Goal: Check status: Check status

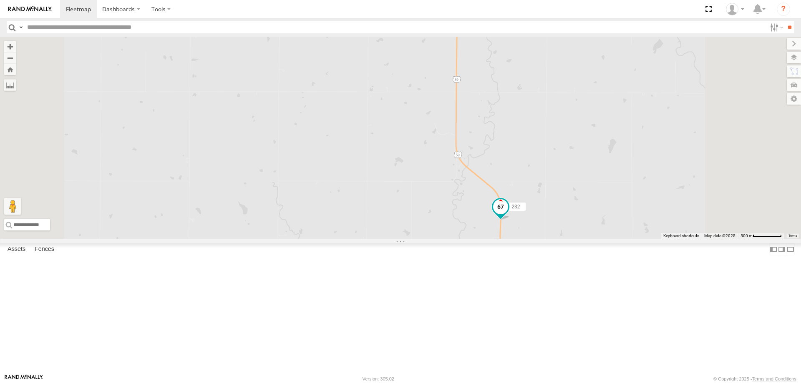
click at [508, 214] on span at bounding box center [500, 206] width 15 height 15
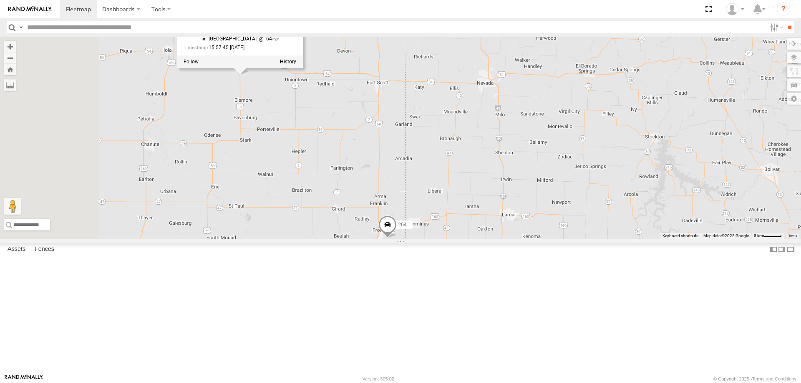
drag, startPoint x: 369, startPoint y: 226, endPoint x: 413, endPoint y: 259, distance: 54.9
click at [413, 239] on div "244 246 298 232 296 268 264 266 260 232 All Assets [GEOGRAPHIC_DATA][PERSON_NAM…" at bounding box center [400, 138] width 801 height 202
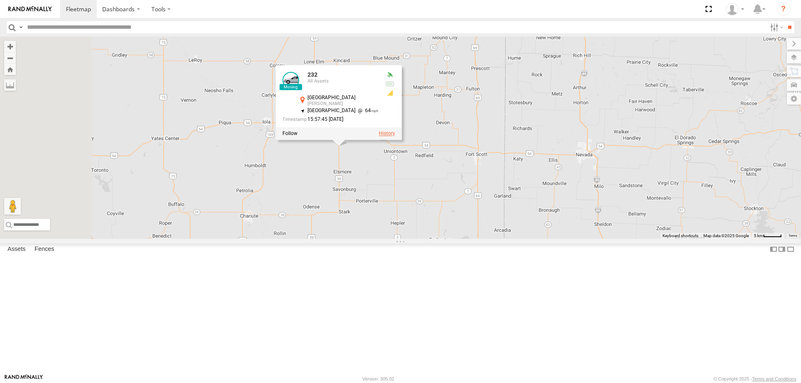
click at [395, 137] on label at bounding box center [387, 134] width 16 height 6
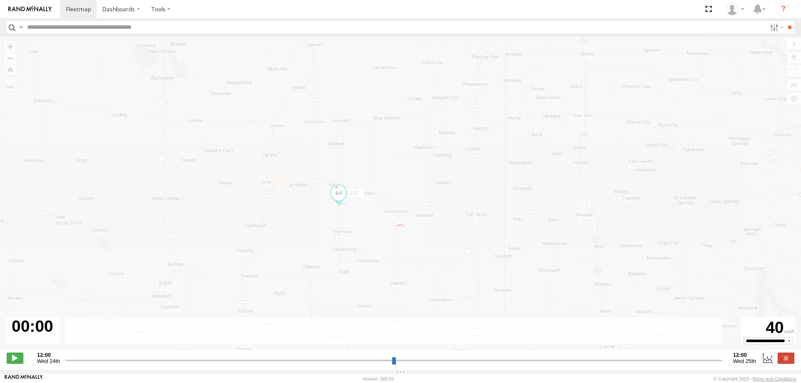
type input "**********"
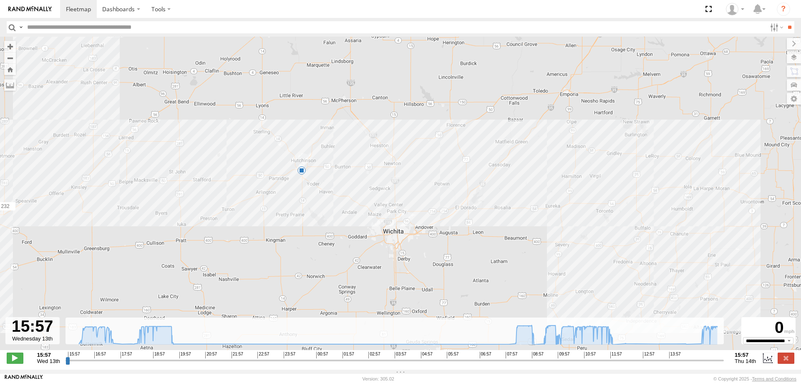
drag, startPoint x: 758, startPoint y: 252, endPoint x: 460, endPoint y: 335, distance: 310.0
click at [460, 335] on div "← Move left → Move right ↑ Move up ↓ Move down + Zoom in - Zoom out Home Jump l…" at bounding box center [400, 203] width 801 height 333
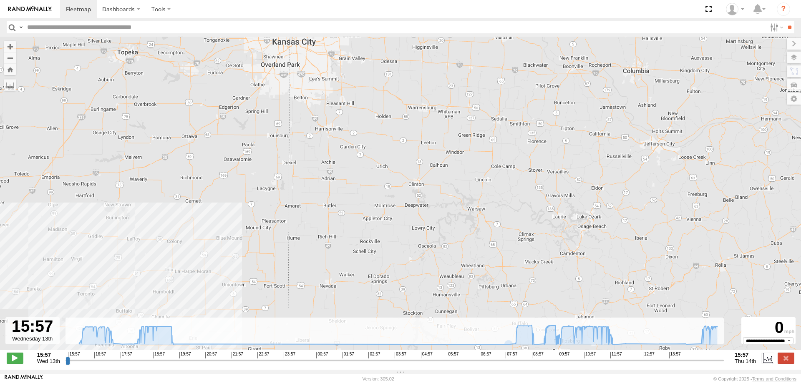
drag, startPoint x: 242, startPoint y: 238, endPoint x: 260, endPoint y: 213, distance: 30.2
click at [260, 213] on div "232 19:58 Wed" at bounding box center [400, 198] width 801 height 322
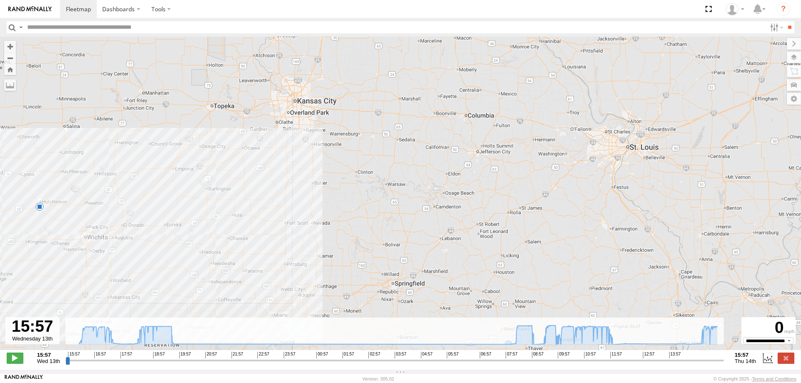
click at [19, 6] on img at bounding box center [29, 9] width 43 height 6
